Goal: Obtain resource: Download file/media

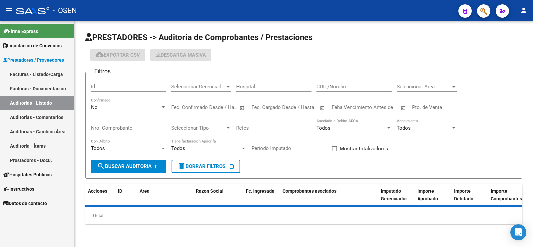
click at [132, 107] on div "No" at bounding box center [125, 107] width 69 height 6
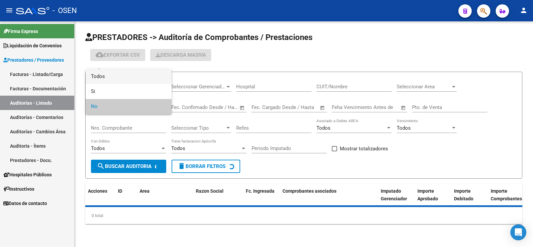
click at [144, 74] on span "Todos" at bounding box center [128, 76] width 75 height 15
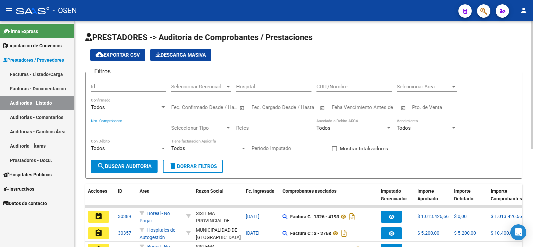
click at [114, 125] on input "Nro. Comprobante" at bounding box center [128, 128] width 75 height 6
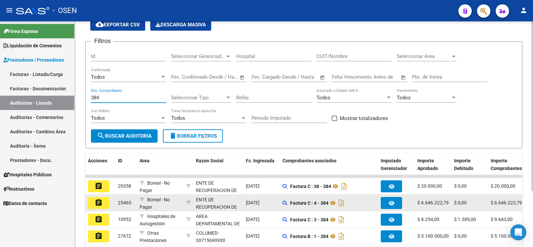
scroll to position [42, 0]
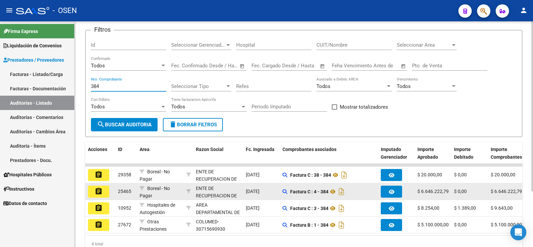
type input "384"
click at [98, 190] on mat-icon "assignment" at bounding box center [99, 191] width 8 height 8
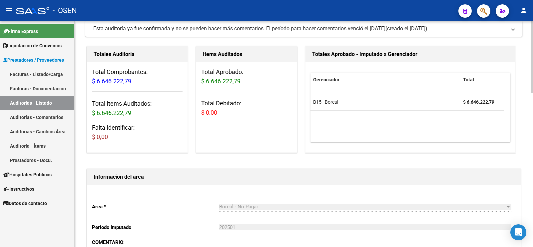
scroll to position [166, 0]
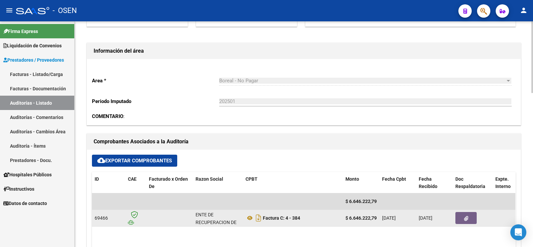
click at [290, 211] on datatable-body-cell "Factura C: 4 - 384" at bounding box center [293, 218] width 100 height 16
click at [468, 217] on button "button" at bounding box center [465, 218] width 21 height 12
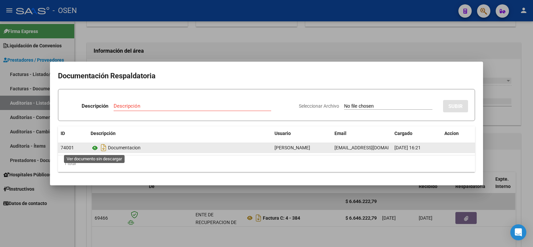
click at [92, 147] on icon at bounding box center [95, 148] width 9 height 8
